Goal: Find specific page/section: Find specific page/section

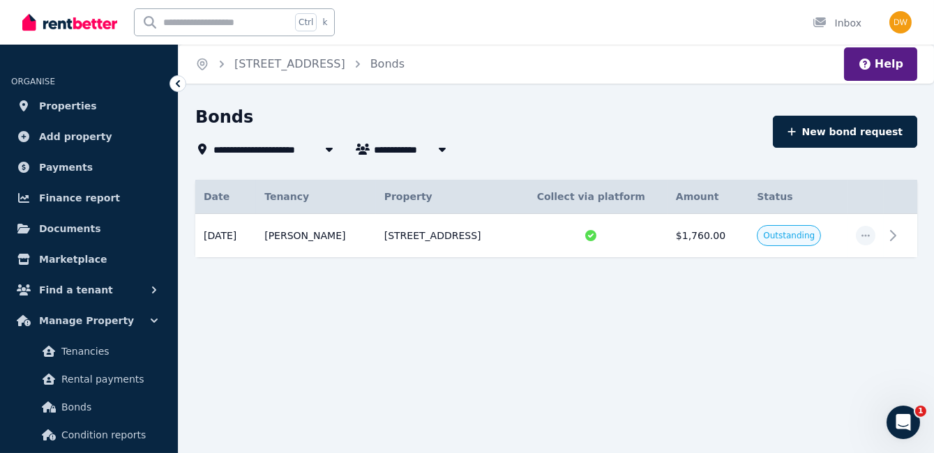
click at [840, 350] on div "**********" at bounding box center [467, 226] width 934 height 453
click at [905, 240] on td at bounding box center [900, 236] width 33 height 44
click at [340, 327] on div "**********" at bounding box center [467, 226] width 934 height 453
click at [80, 102] on span "Properties" at bounding box center [68, 106] width 58 height 17
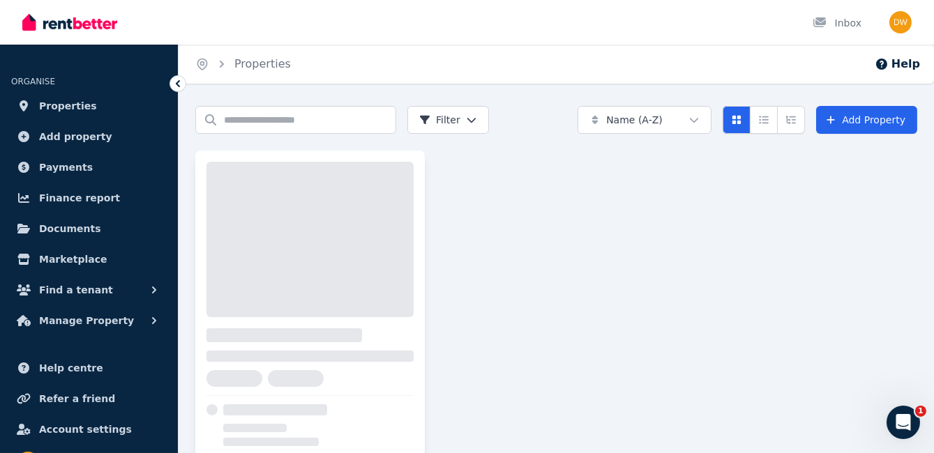
click at [324, 257] on div at bounding box center [309, 240] width 207 height 156
click at [709, 20] on div "Inbox" at bounding box center [443, 22] width 842 height 45
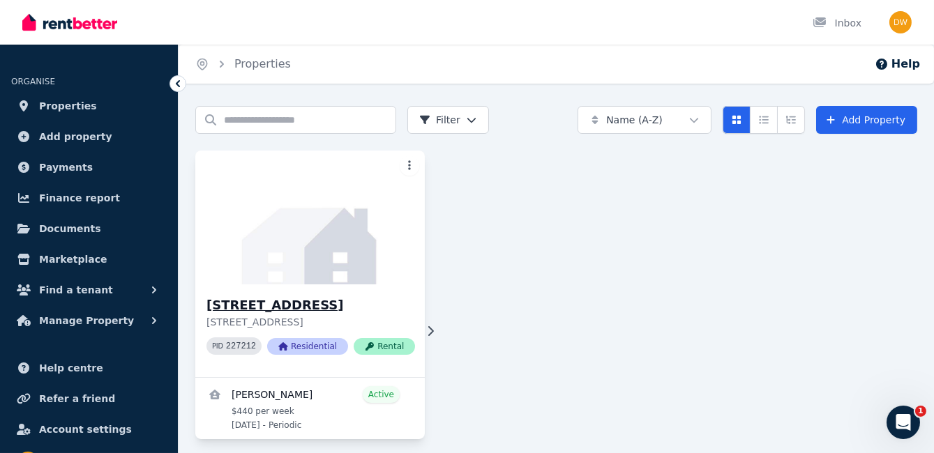
click at [327, 257] on img at bounding box center [310, 217] width 241 height 141
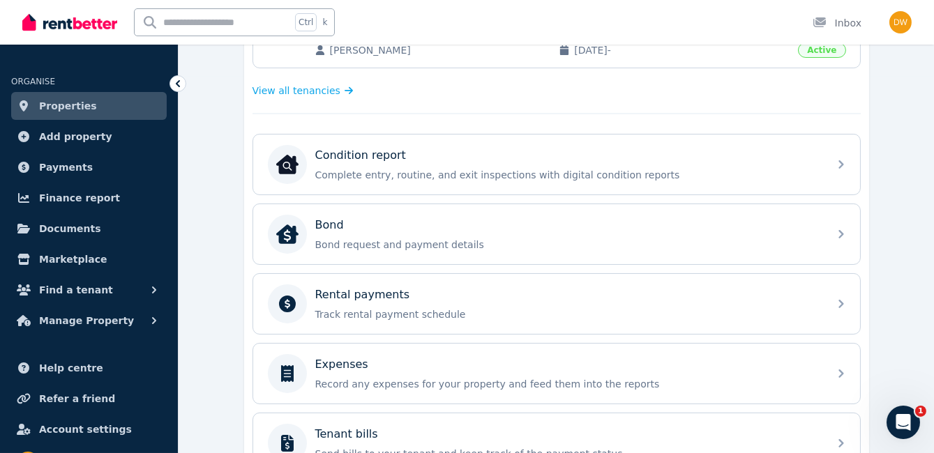
scroll to position [384, 0]
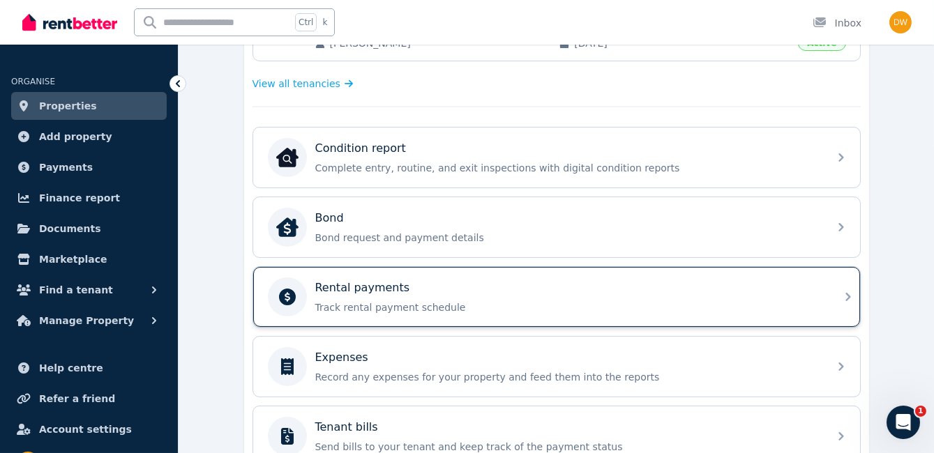
click at [425, 301] on p "Track rental payment schedule" at bounding box center [567, 308] width 505 height 14
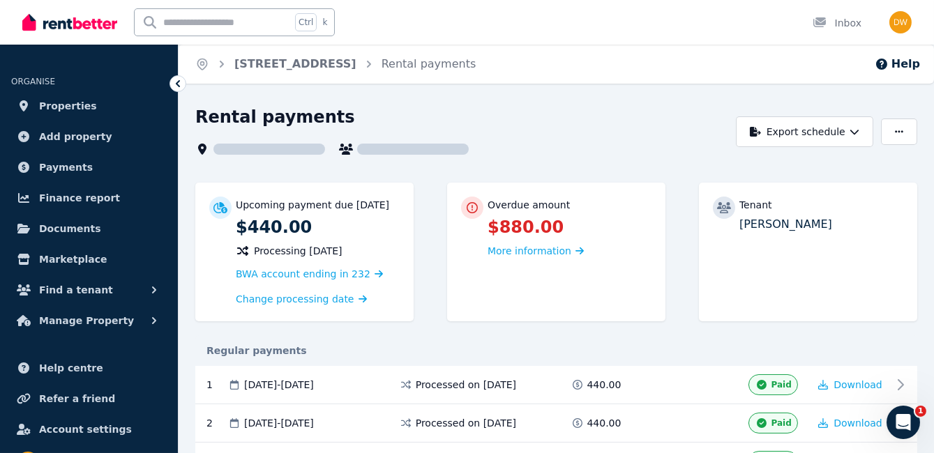
click at [880, 271] on div "Tenant [PERSON_NAME]" at bounding box center [808, 252] width 218 height 139
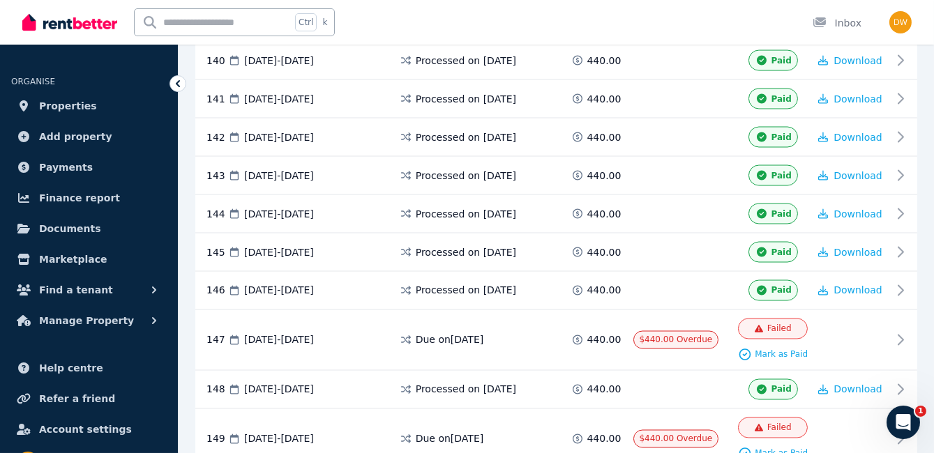
scroll to position [5658, 0]
